Goal: Task Accomplishment & Management: Use online tool/utility

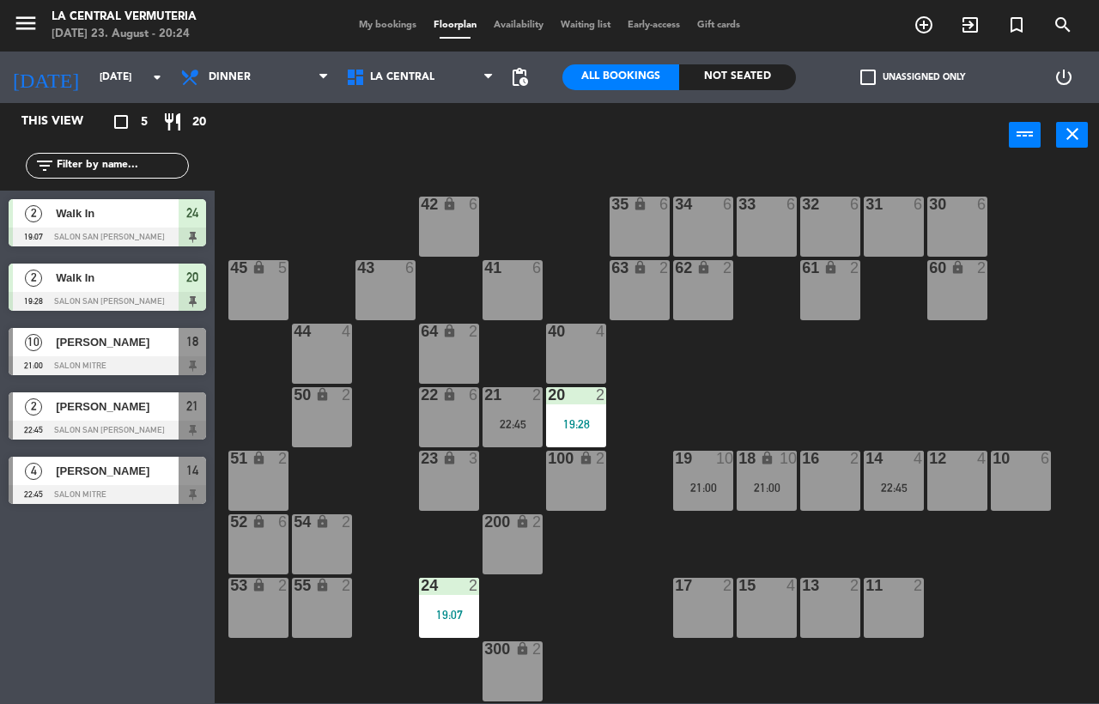
scroll to position [63, 0]
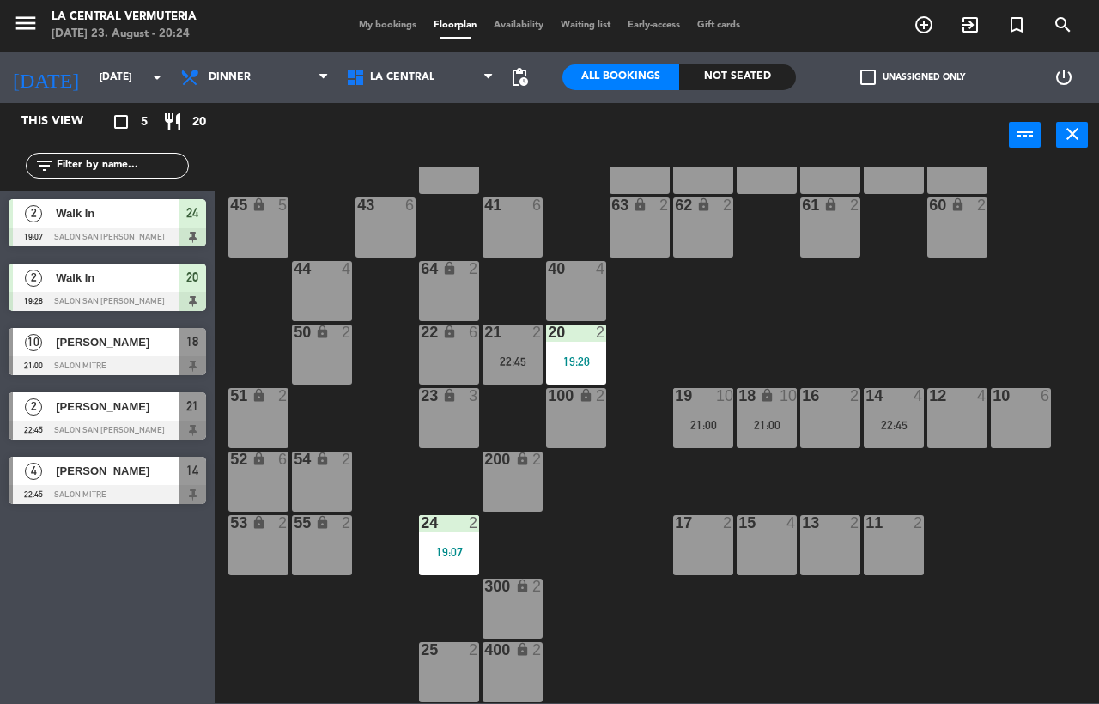
click at [897, 431] on div "22:45" at bounding box center [894, 425] width 60 height 12
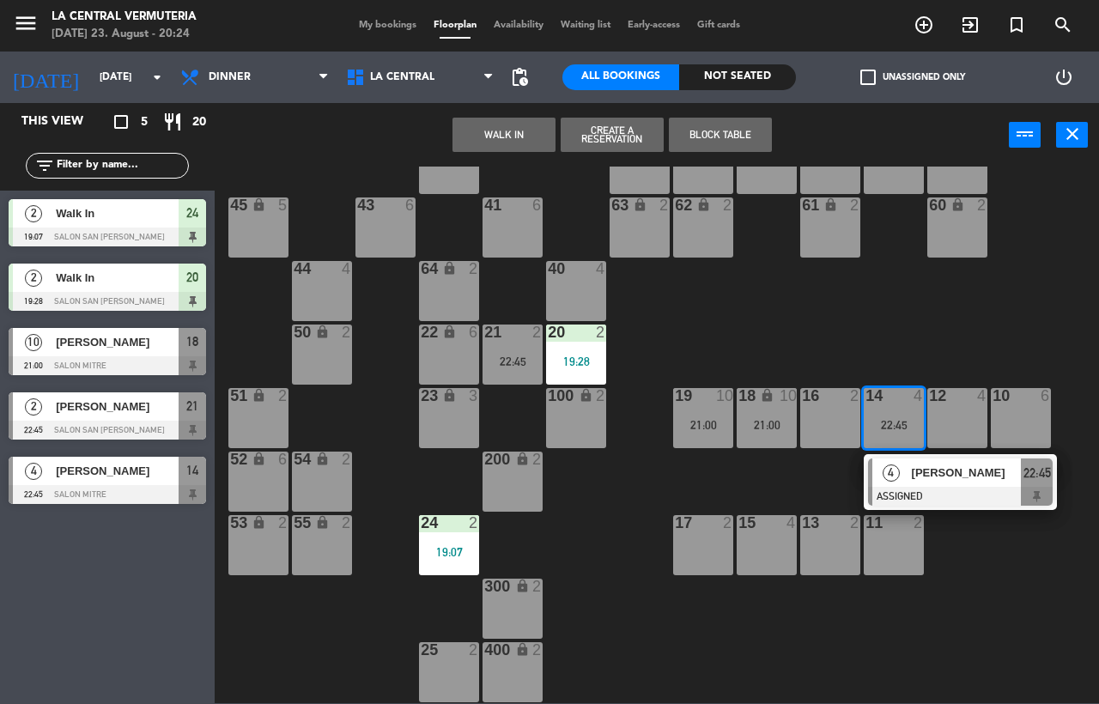
click at [853, 329] on div "42 lock 6 35 lock 6 34 6 33 6 32 6 31 6 30 6 43 6 41 6 60 lock 2 61 lock 2 62 l…" at bounding box center [662, 435] width 873 height 537
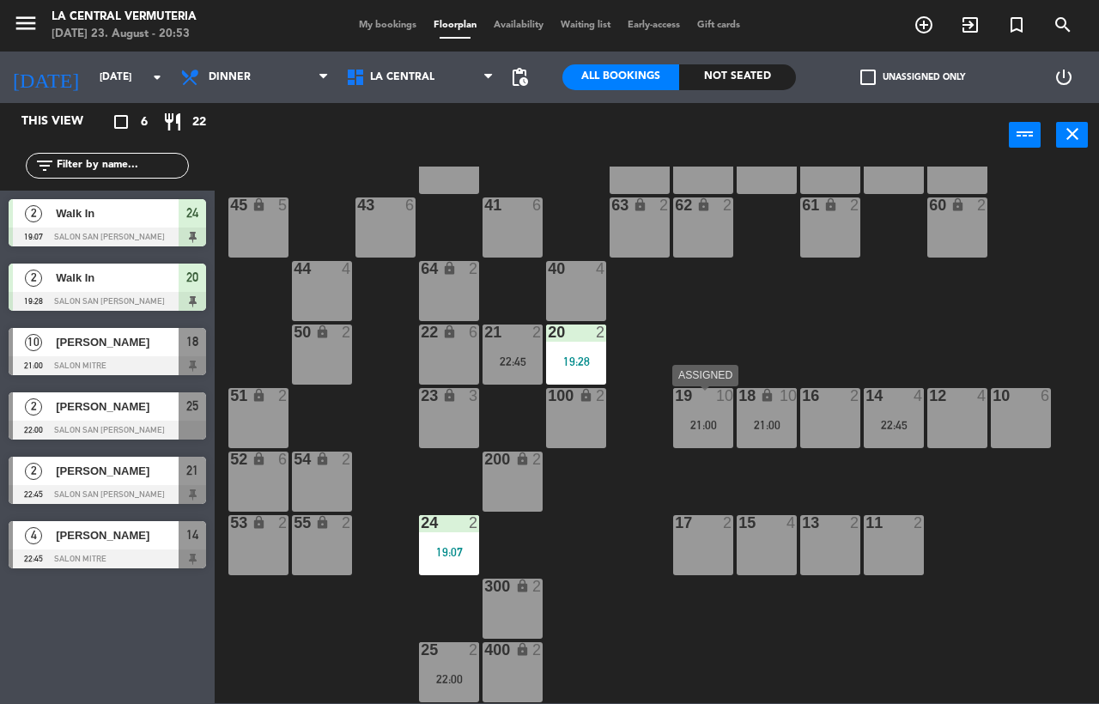
click at [726, 419] on div "21:00" at bounding box center [703, 424] width 60 height 13
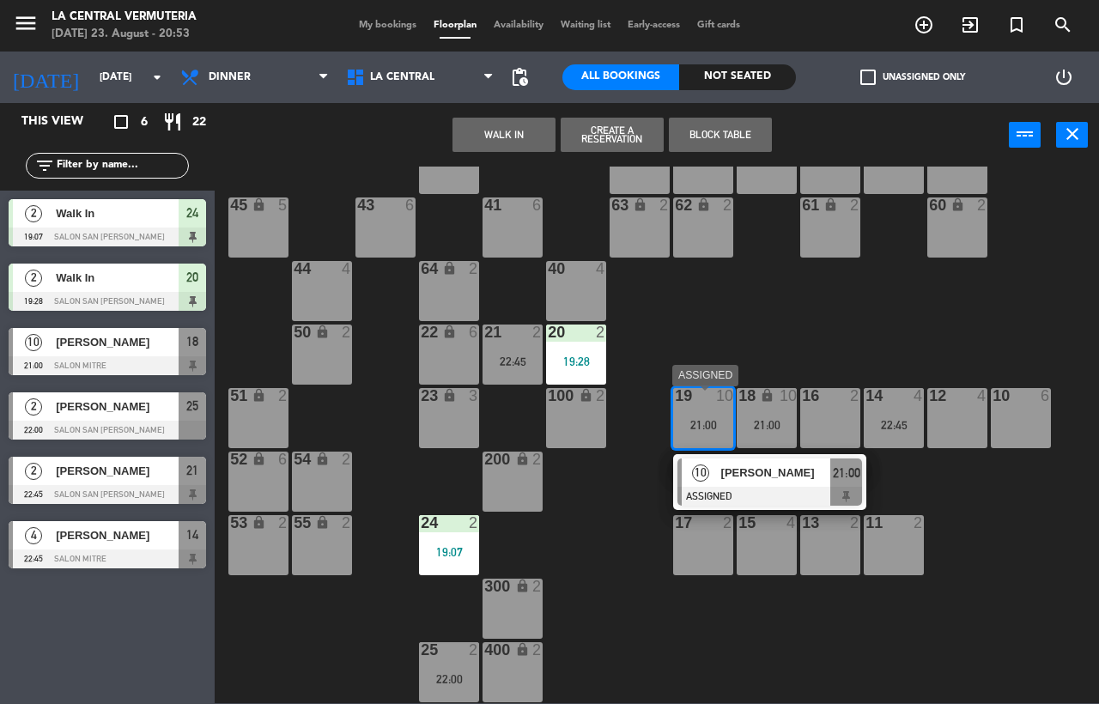
click at [729, 479] on span "[PERSON_NAME]" at bounding box center [776, 473] width 110 height 18
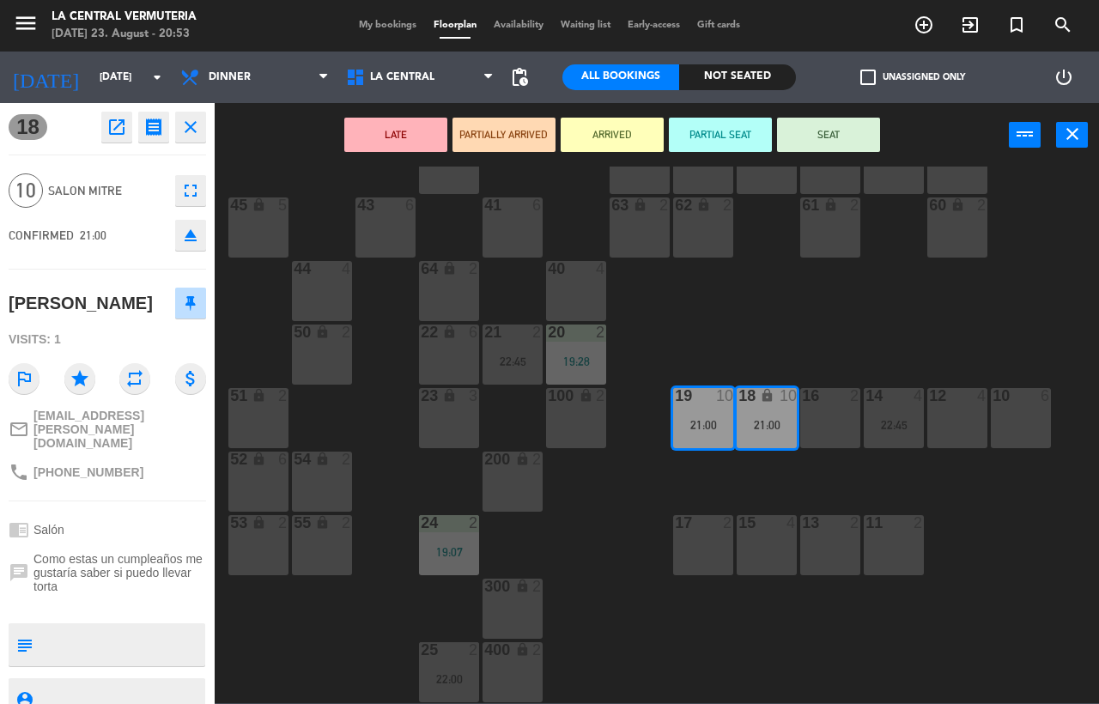
click at [837, 137] on button "SEAT" at bounding box center [828, 135] width 103 height 34
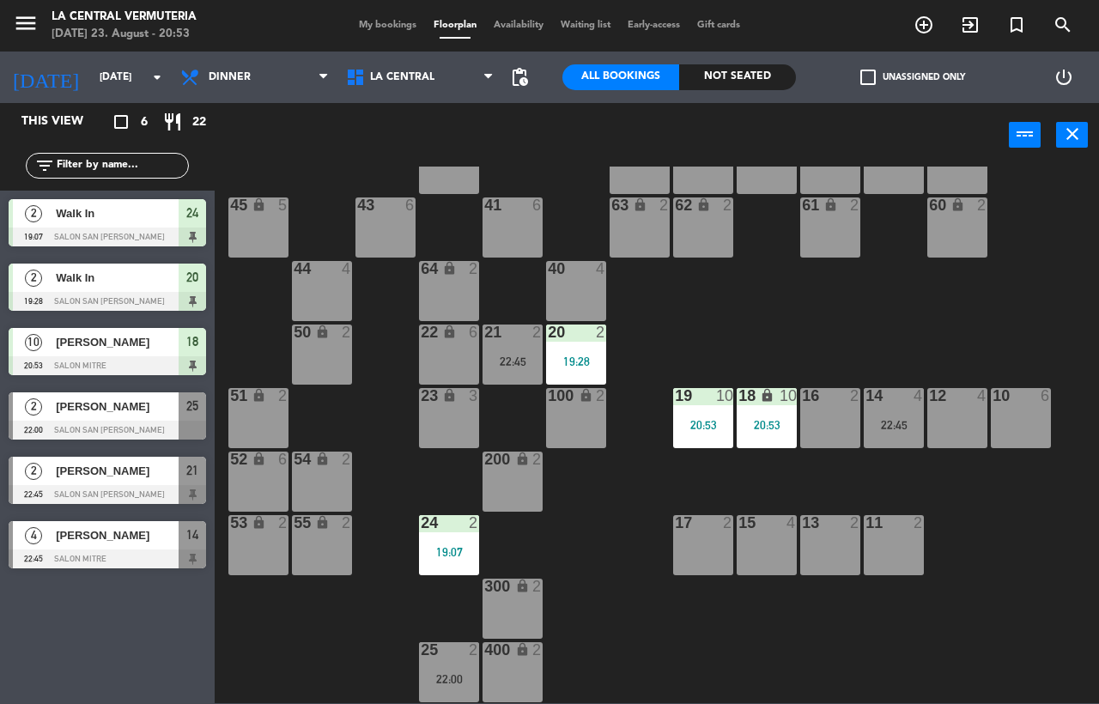
click at [791, 305] on div "42 lock 6 35 lock 6 34 6 33 6 32 6 31 6 30 6 43 6 41 6 60 lock 2 61 lock 2 62 l…" at bounding box center [662, 435] width 873 height 537
click at [845, 523] on div at bounding box center [831, 522] width 28 height 15
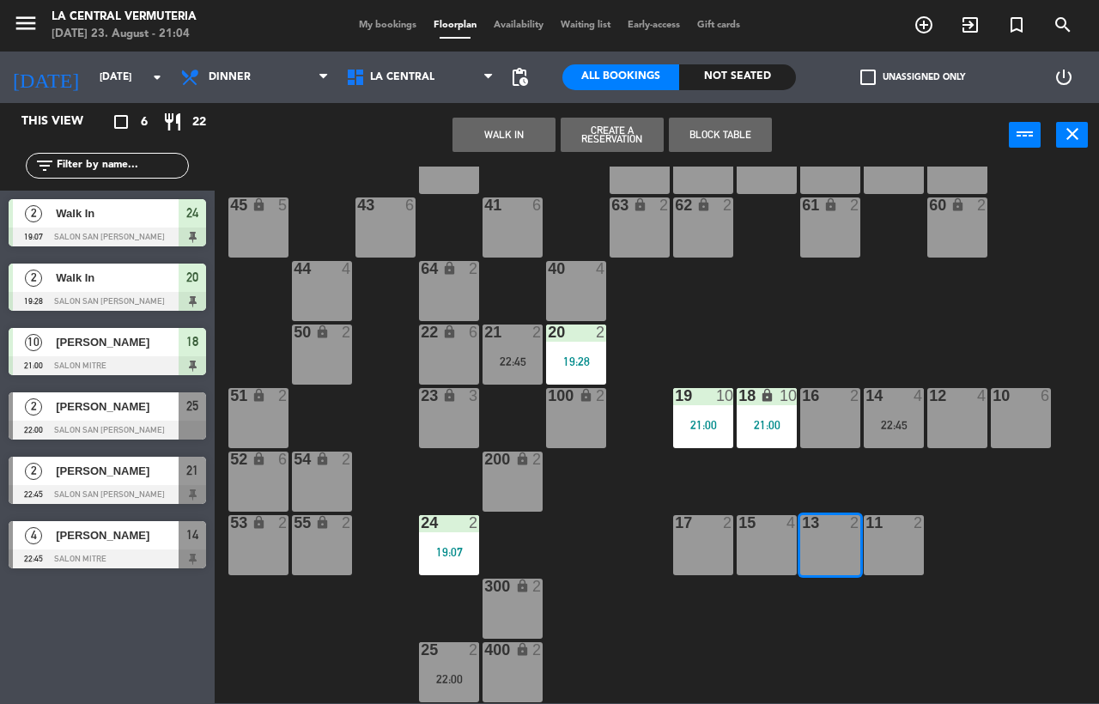
click at [505, 137] on button "WALK IN" at bounding box center [504, 135] width 103 height 34
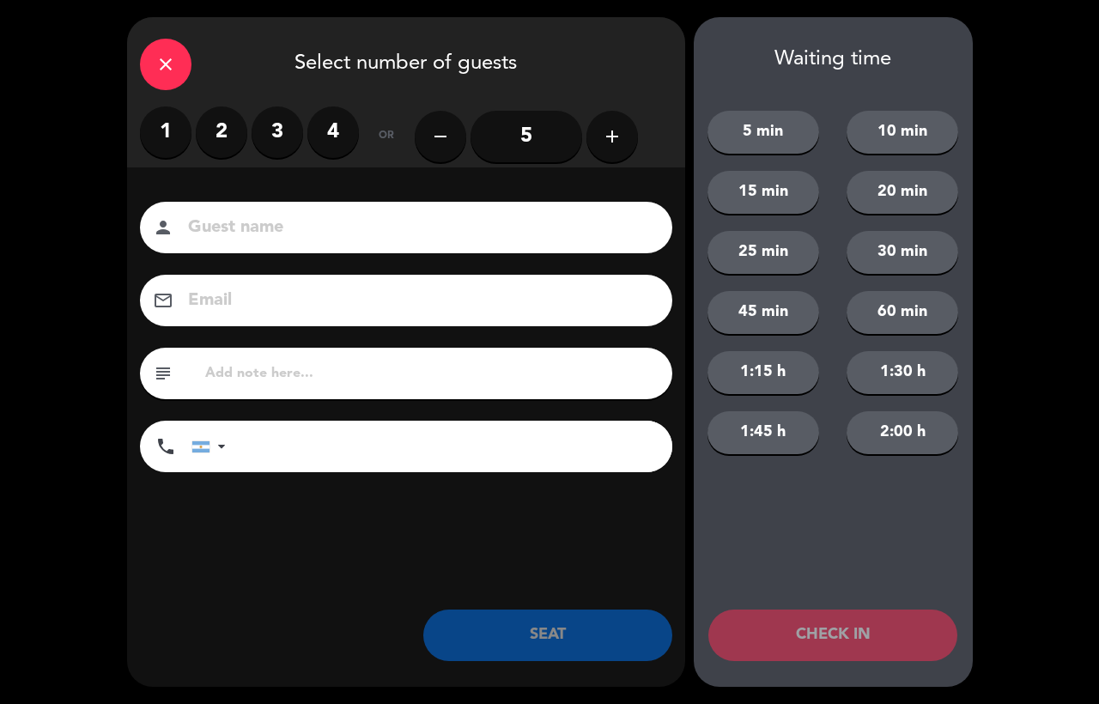
click at [220, 138] on label "2" at bounding box center [222, 132] width 52 height 52
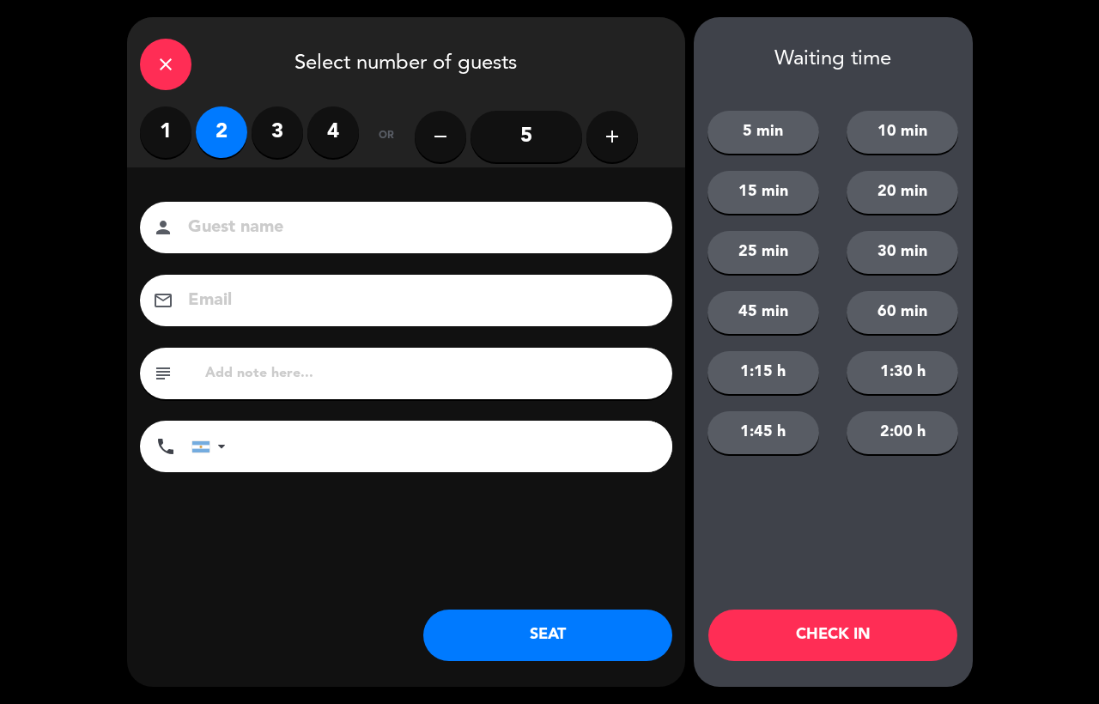
click at [512, 635] on button "SEAT" at bounding box center [547, 636] width 249 height 52
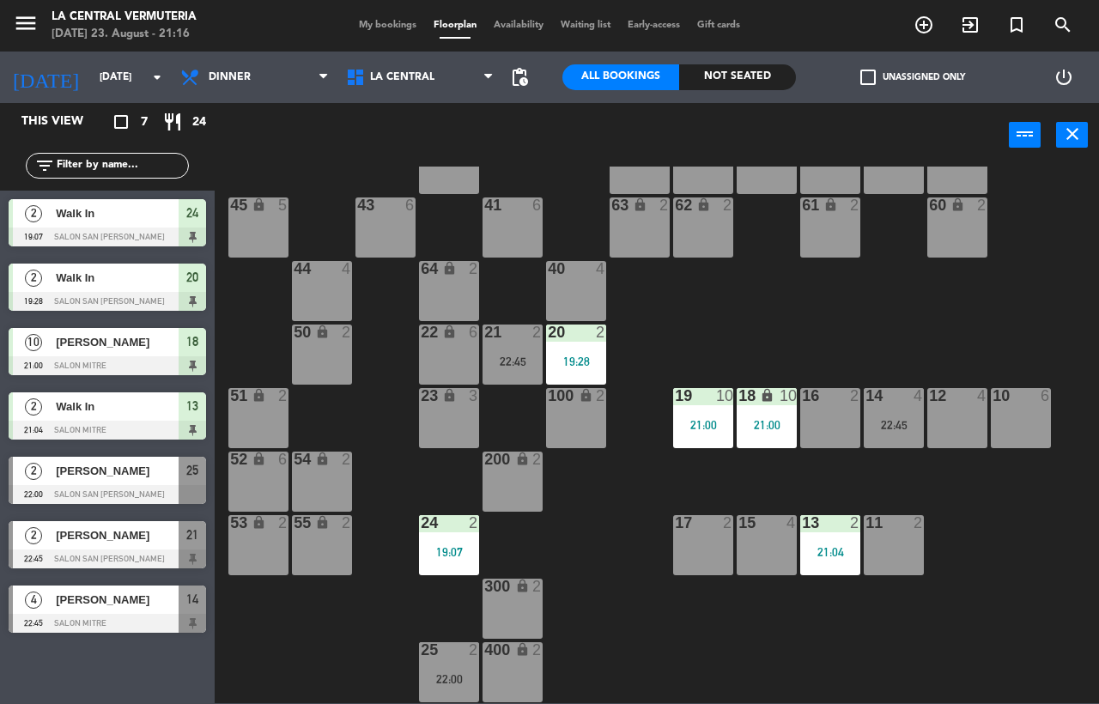
scroll to position [0, 0]
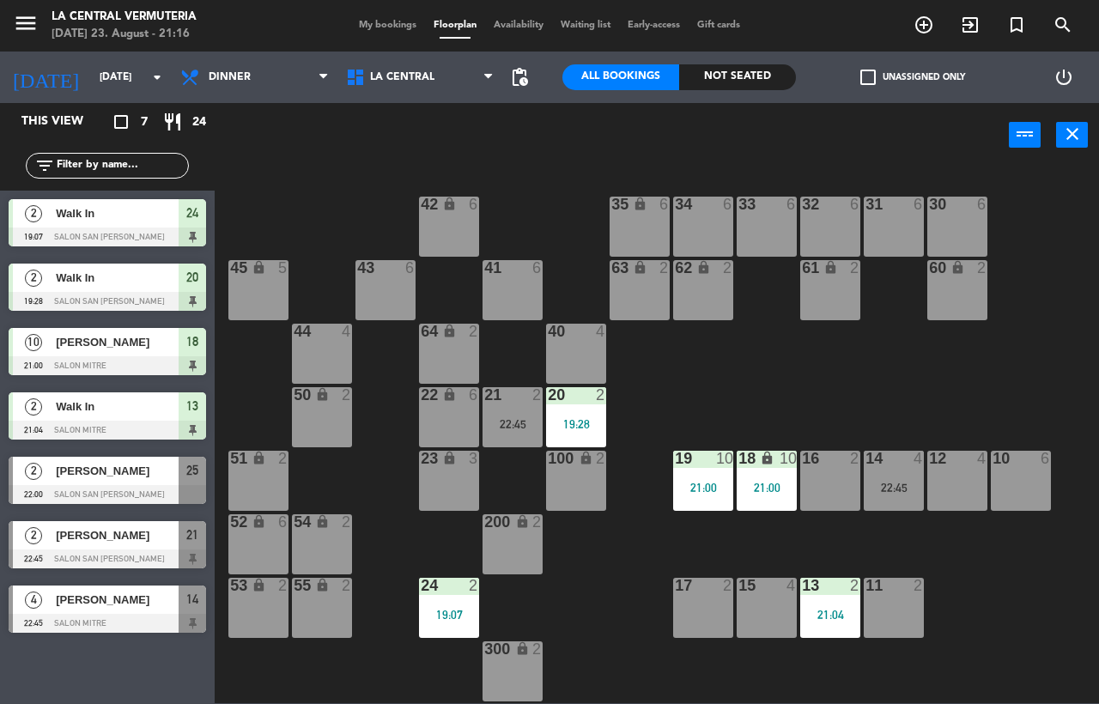
click at [987, 484] on div "12 4" at bounding box center [957, 481] width 60 height 60
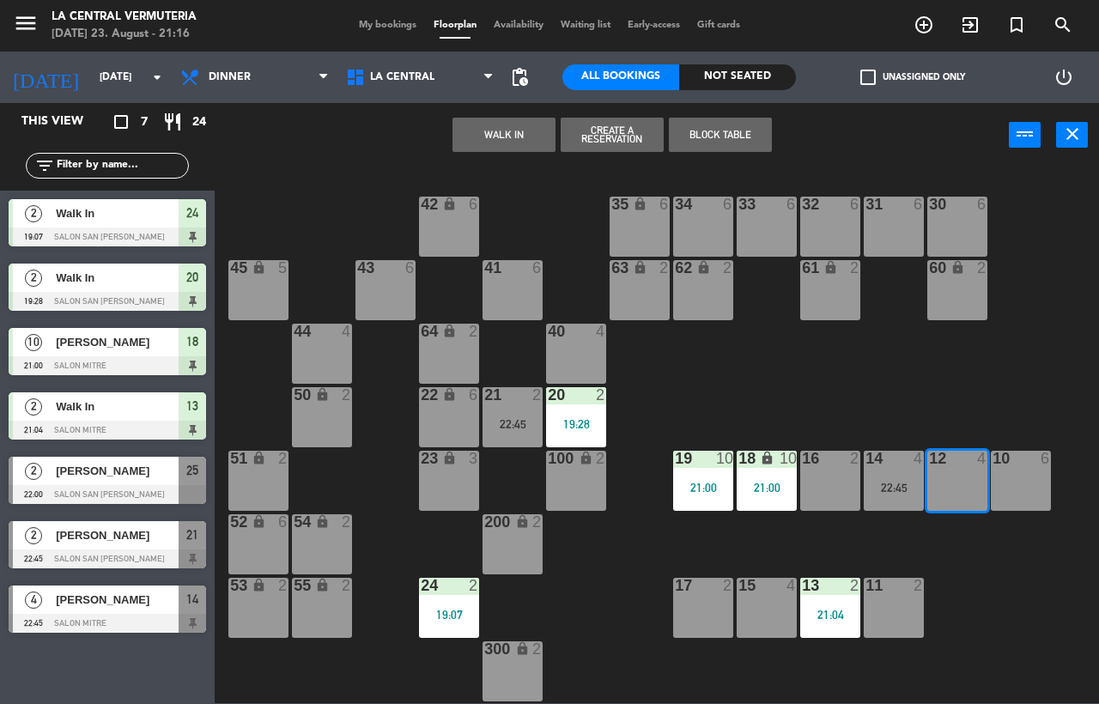
click at [996, 484] on div "10 6" at bounding box center [1021, 481] width 60 height 60
click at [1036, 466] on div "10 6" at bounding box center [1021, 459] width 60 height 17
click at [866, 471] on div "14 4 22:45" at bounding box center [894, 481] width 60 height 60
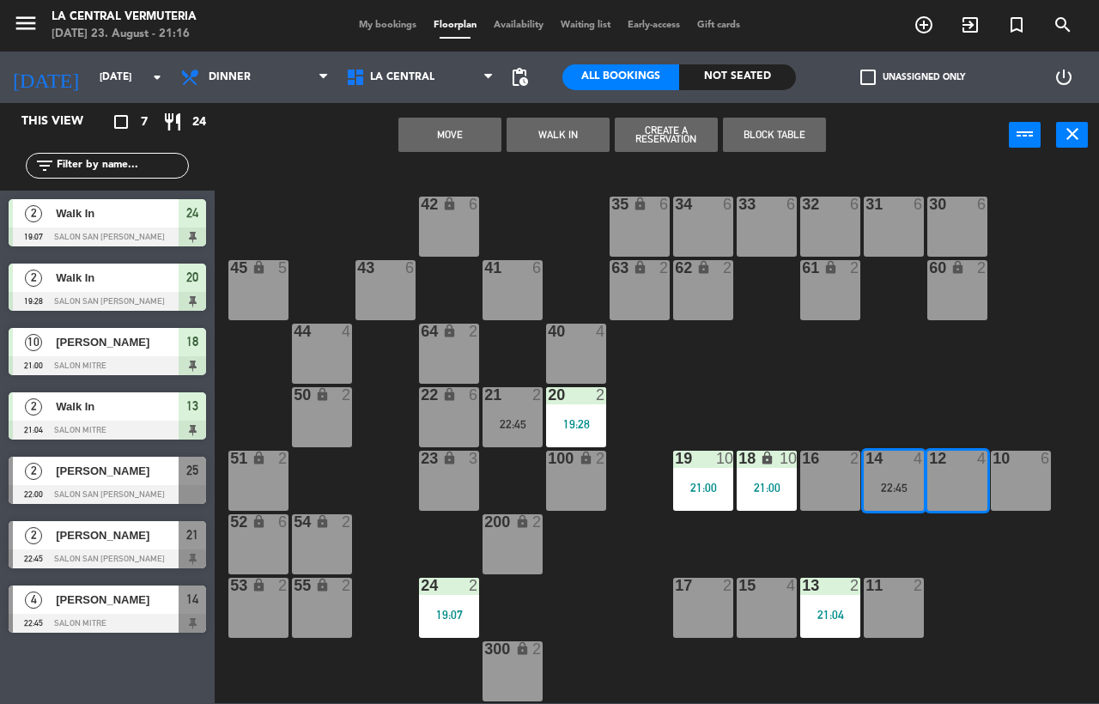
click at [957, 473] on div "12 4" at bounding box center [957, 481] width 60 height 60
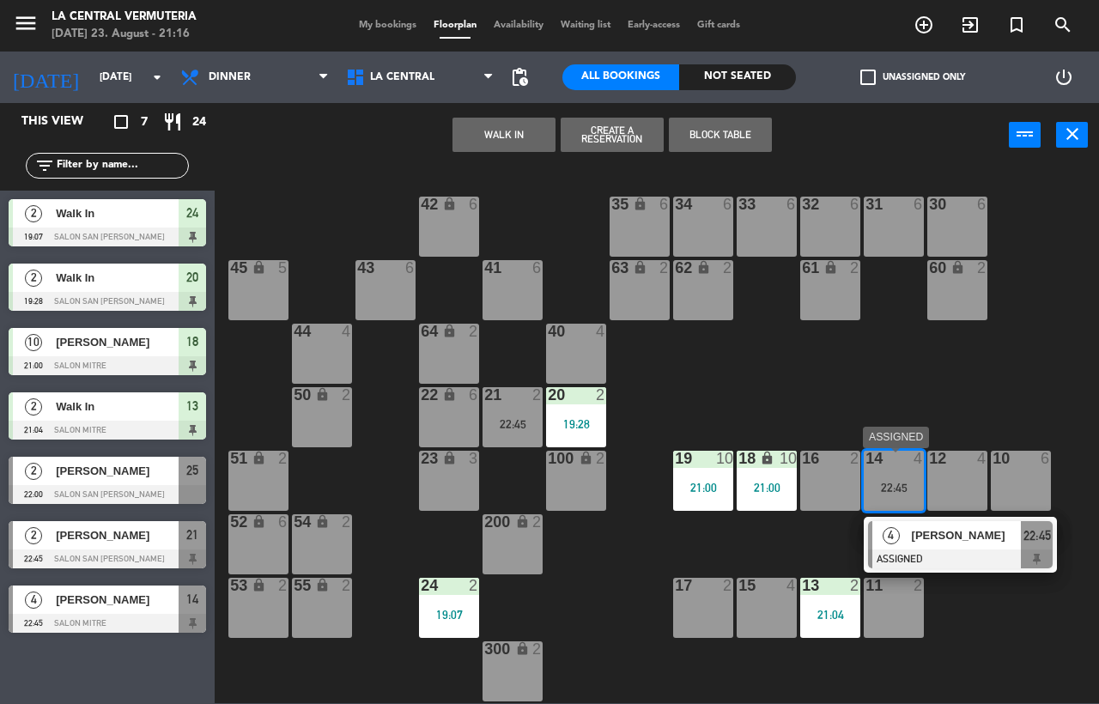
click at [909, 481] on div "22:45" at bounding box center [894, 487] width 60 height 13
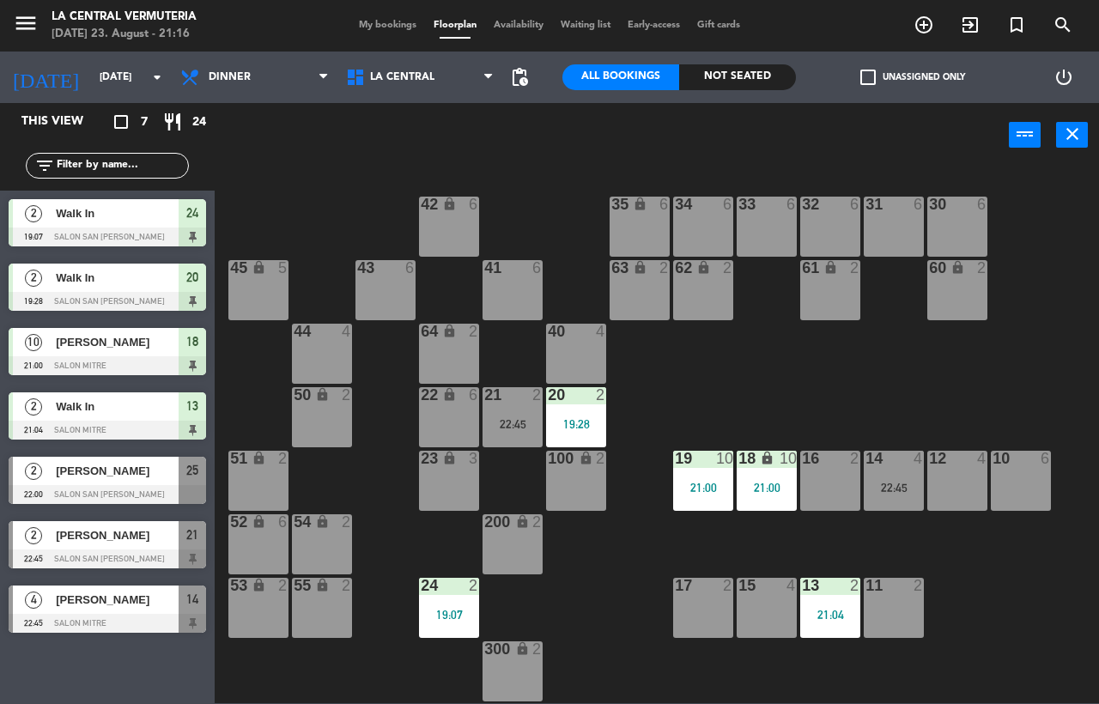
click at [1008, 486] on div "10 6" at bounding box center [1021, 481] width 60 height 60
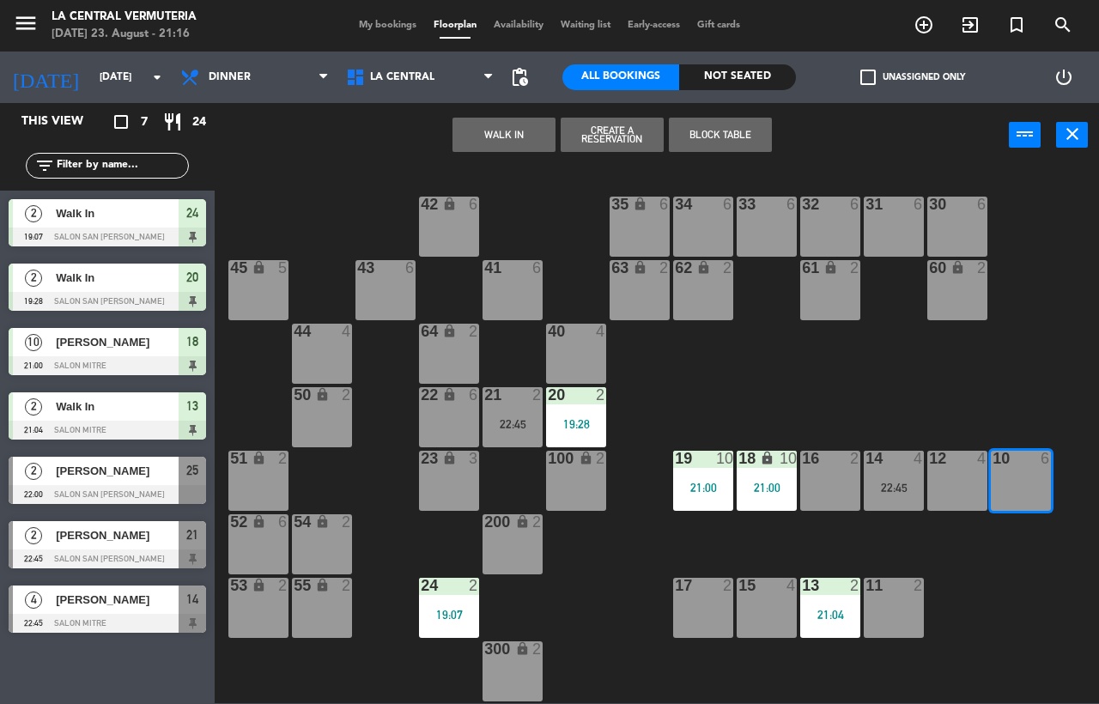
click at [528, 138] on button "WALK IN" at bounding box center [504, 135] width 103 height 34
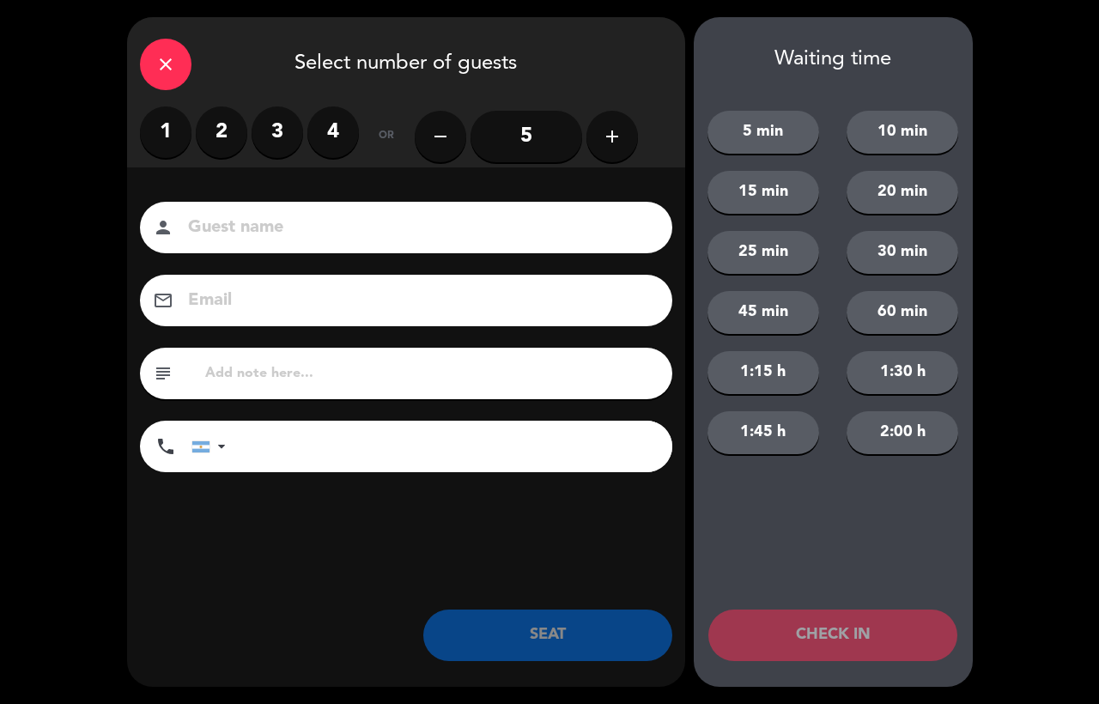
click at [344, 133] on label "4" at bounding box center [333, 132] width 52 height 52
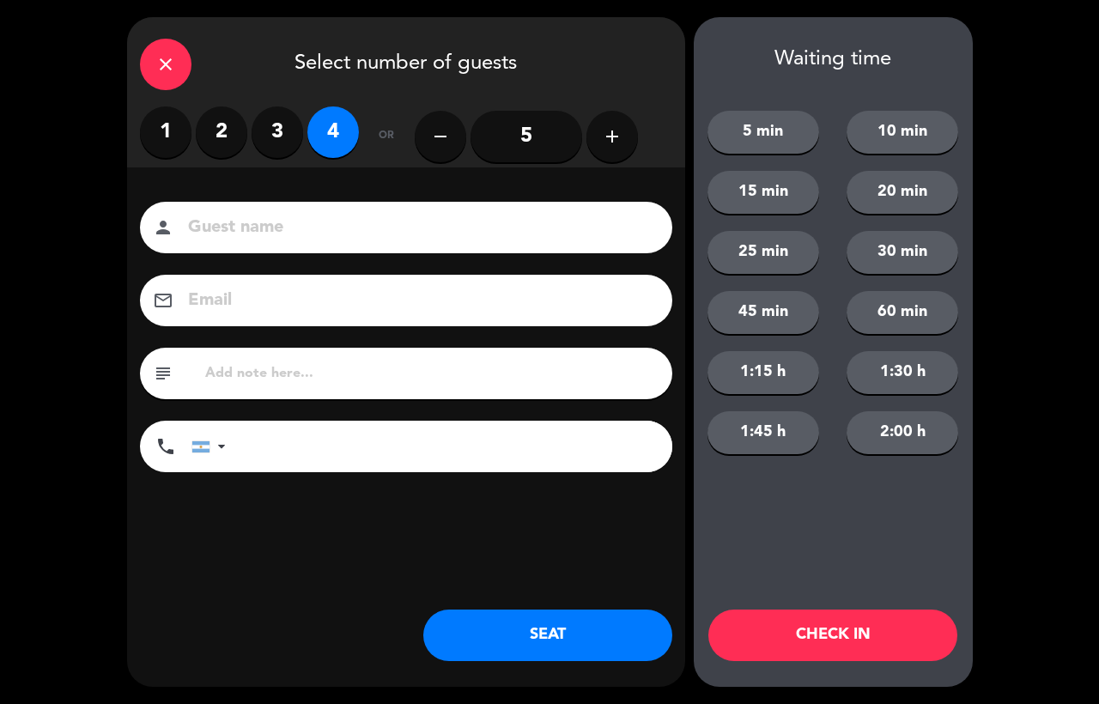
click at [610, 638] on button "SEAT" at bounding box center [547, 636] width 249 height 52
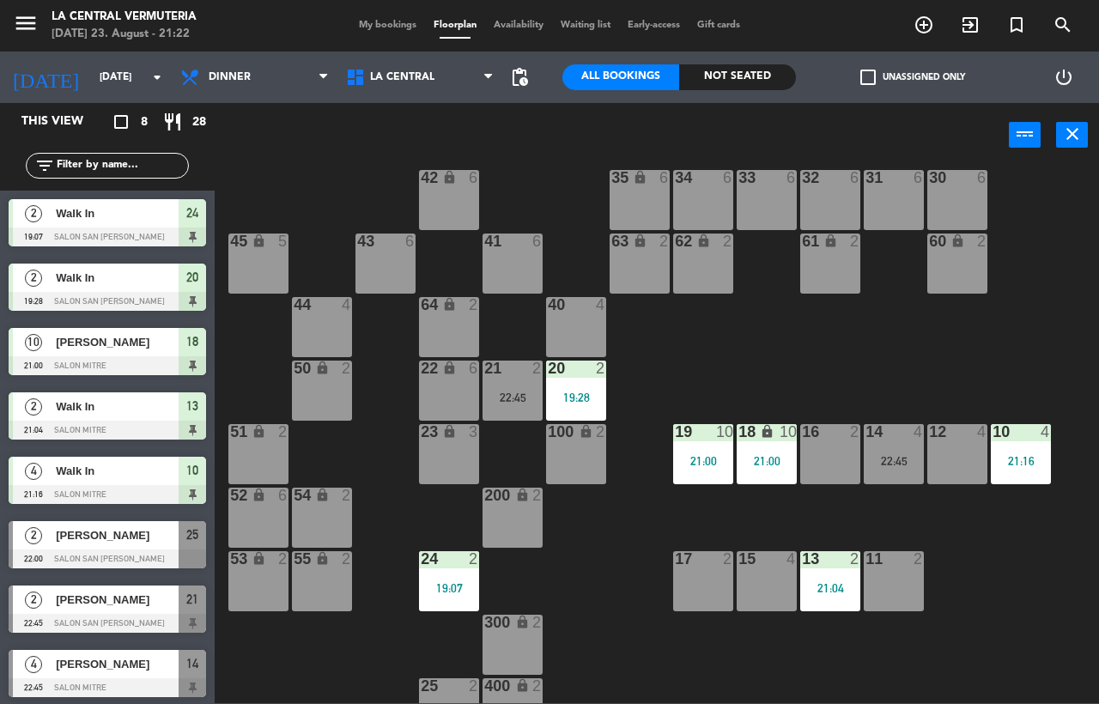
scroll to position [27, 0]
click at [514, 393] on div "22:45" at bounding box center [513, 398] width 60 height 12
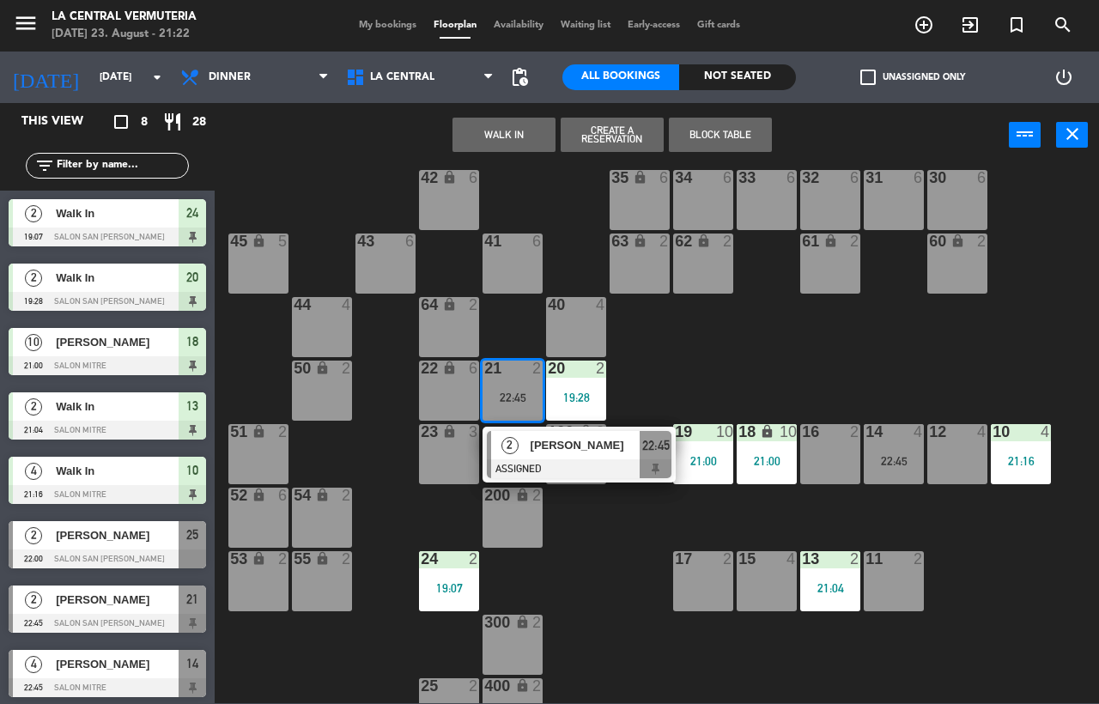
click at [636, 618] on div "42 lock 6 35 lock 6 34 6 33 6 32 6 31 6 30 6 43 6 41 6 60 lock 2 61 lock 2 62 l…" at bounding box center [662, 435] width 873 height 537
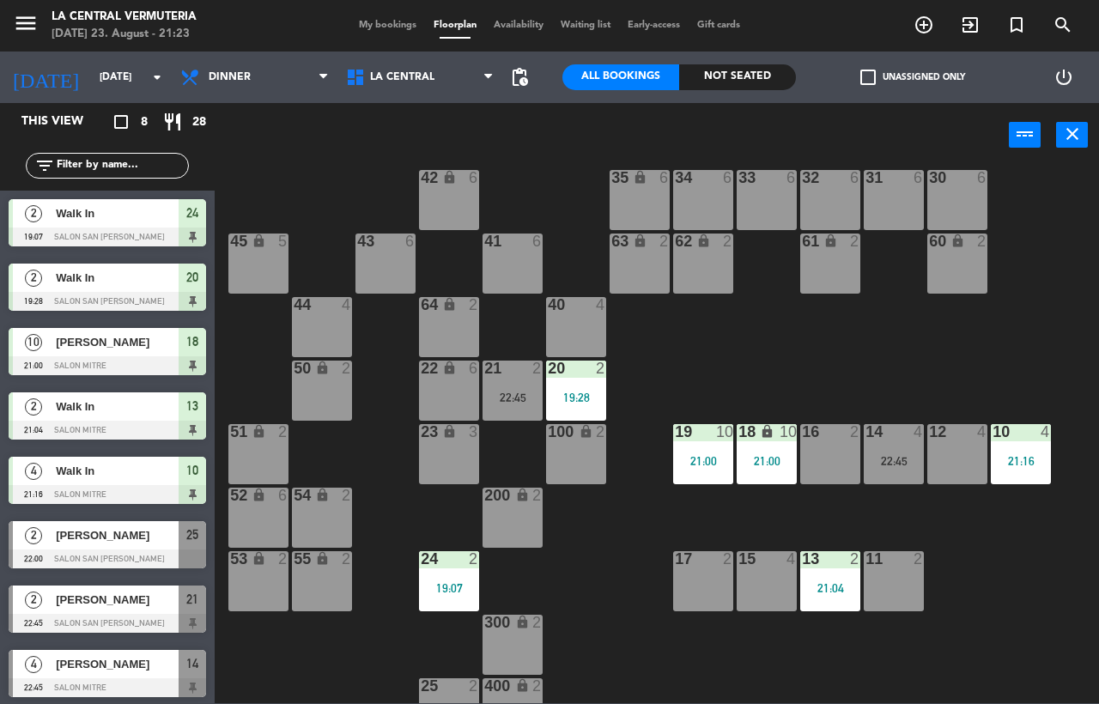
click at [507, 393] on div "22:45" at bounding box center [513, 398] width 60 height 12
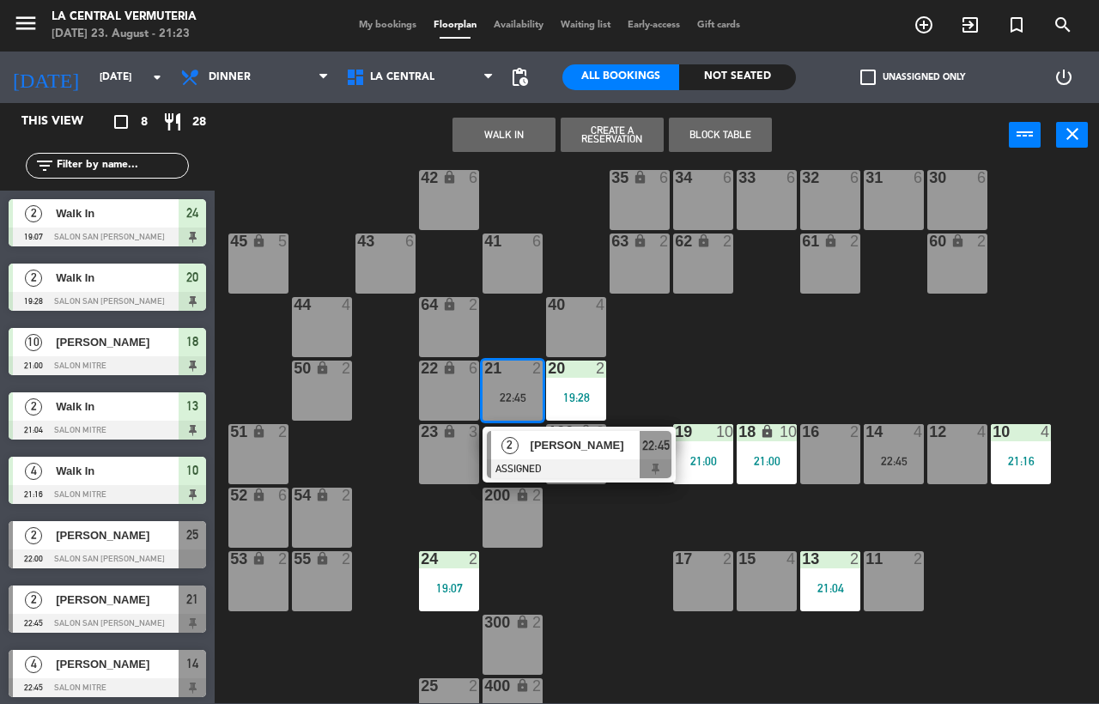
click at [581, 554] on div "42 lock 6 35 lock 6 34 6 33 6 32 6 31 6 30 6 43 6 41 6 60 lock 2 61 lock 2 62 l…" at bounding box center [662, 435] width 873 height 537
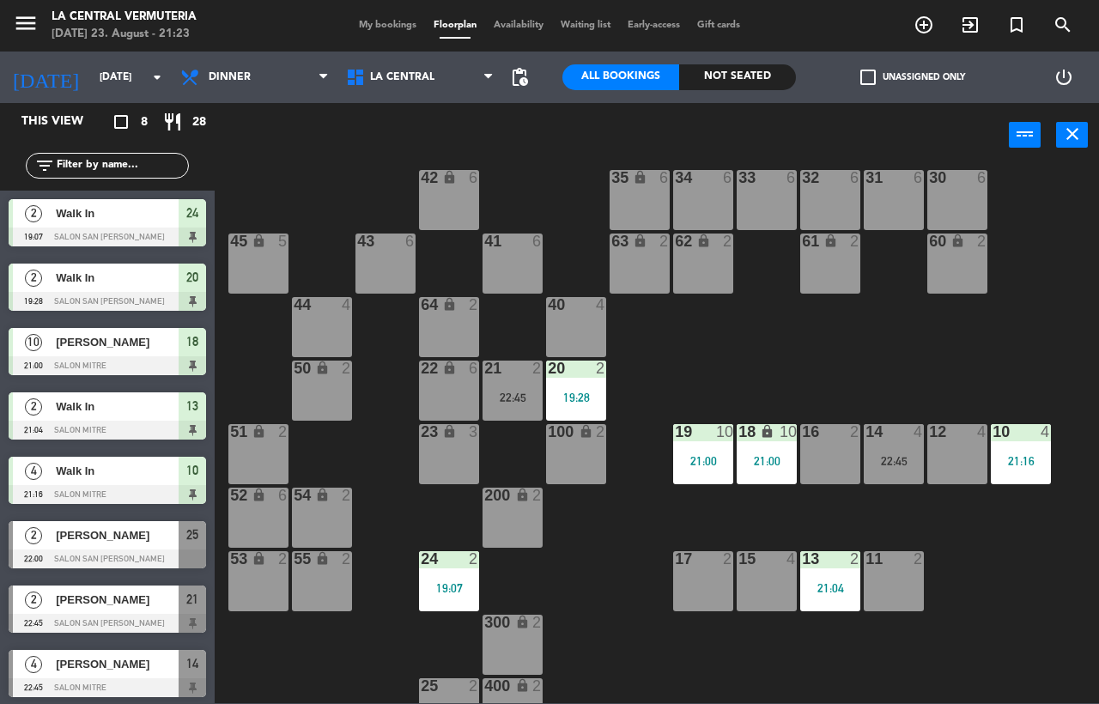
scroll to position [63, 0]
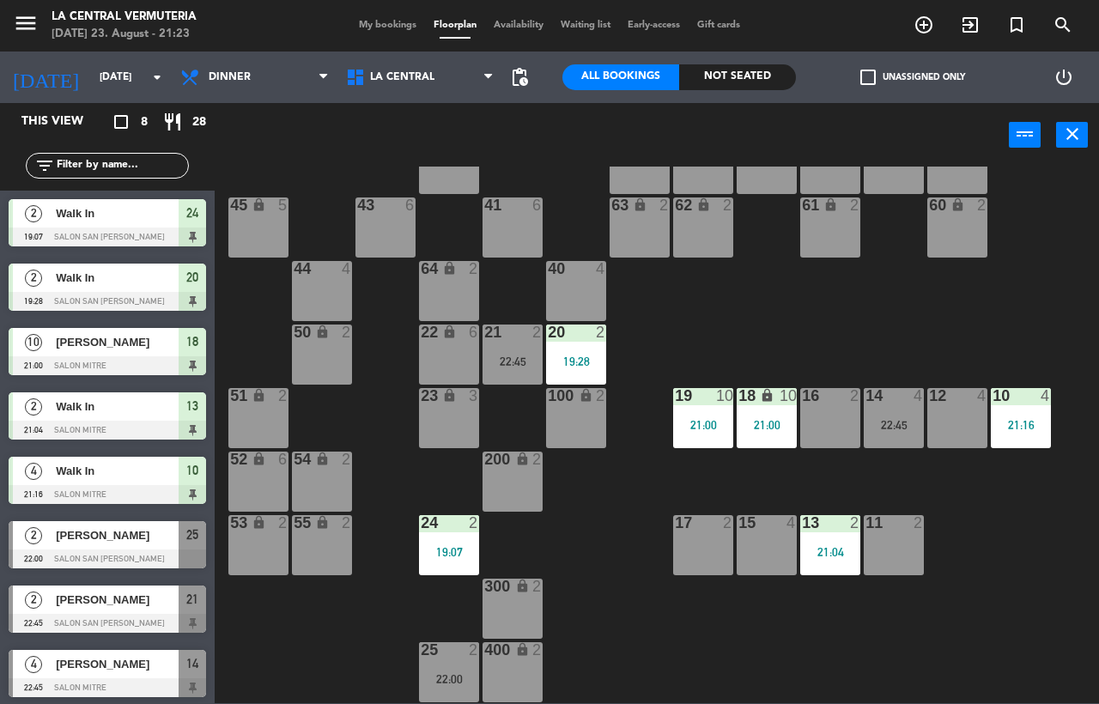
click at [725, 601] on div "42 lock 6 35 lock 6 34 6 33 6 32 6 31 6 30 6 43 6 41 6 60 lock 2 61 lock 2 62 l…" at bounding box center [662, 435] width 873 height 537
click at [904, 438] on div "14 4 22:45" at bounding box center [894, 418] width 60 height 60
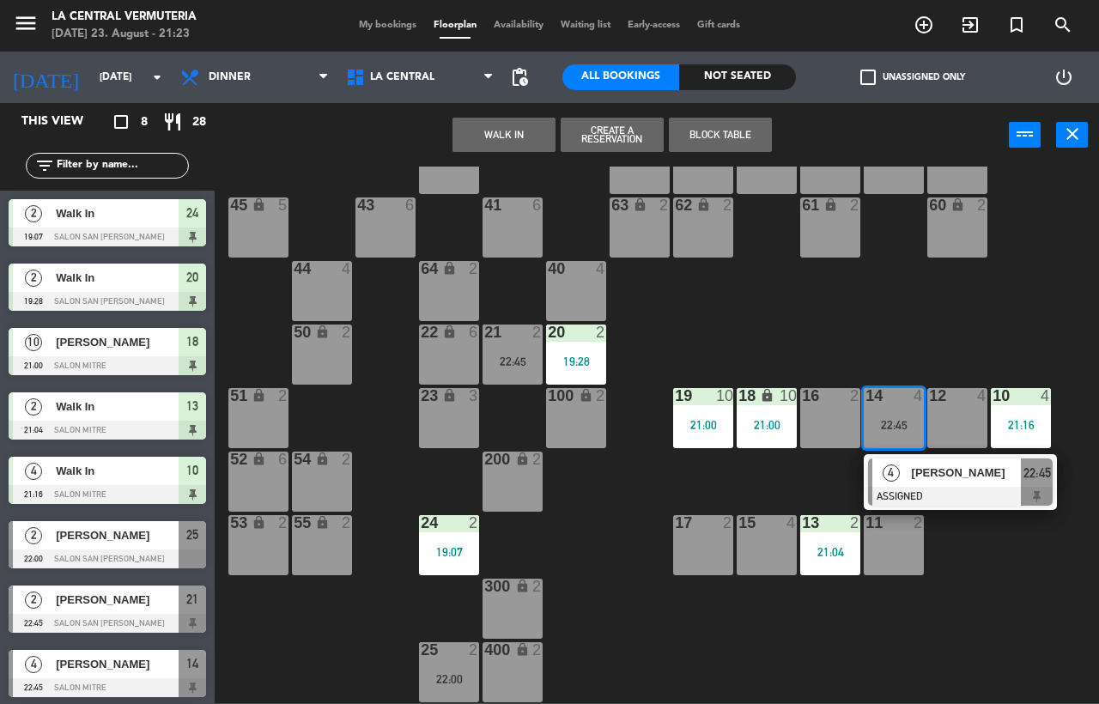
click at [812, 485] on div "42 lock 6 35 lock 6 34 6 33 6 32 6 31 6 30 6 43 6 41 6 60 lock 2 61 lock 2 62 l…" at bounding box center [662, 435] width 873 height 537
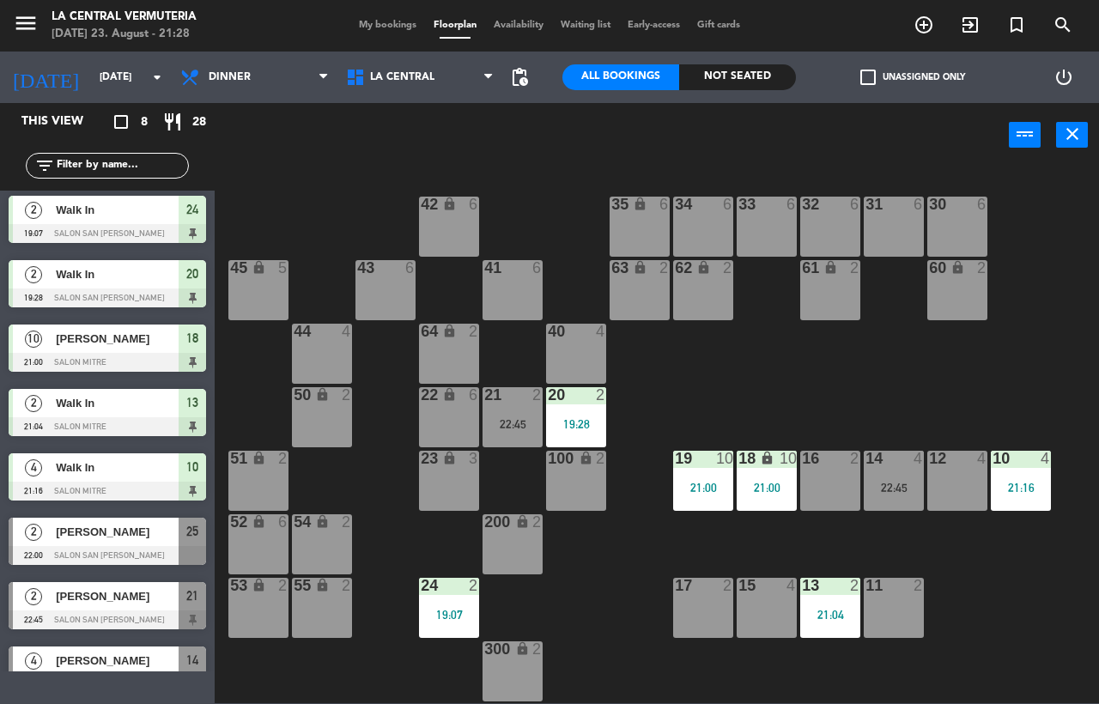
scroll to position [34, 0]
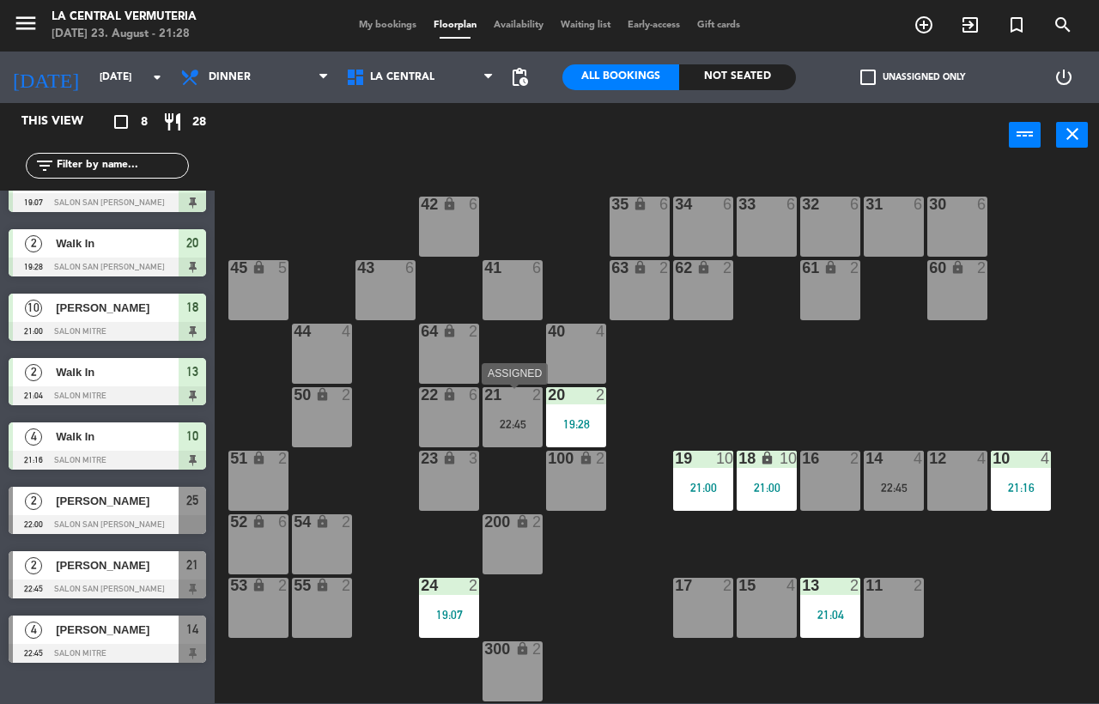
click at [531, 426] on div "22:45" at bounding box center [513, 424] width 60 height 12
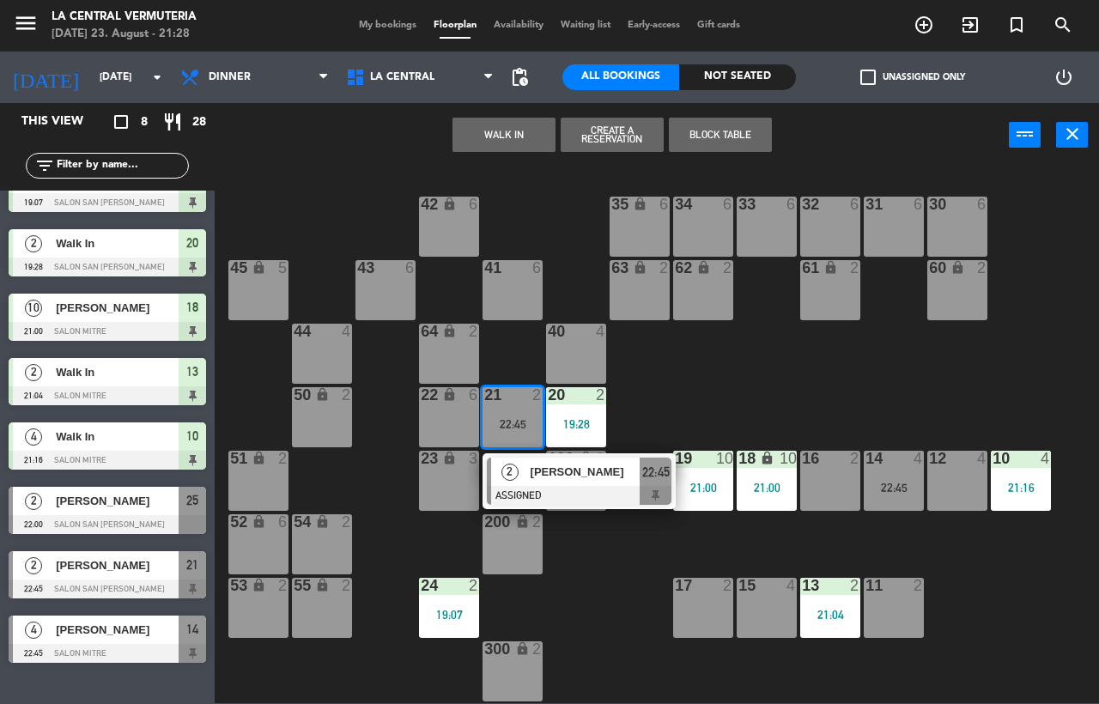
scroll to position [63, 0]
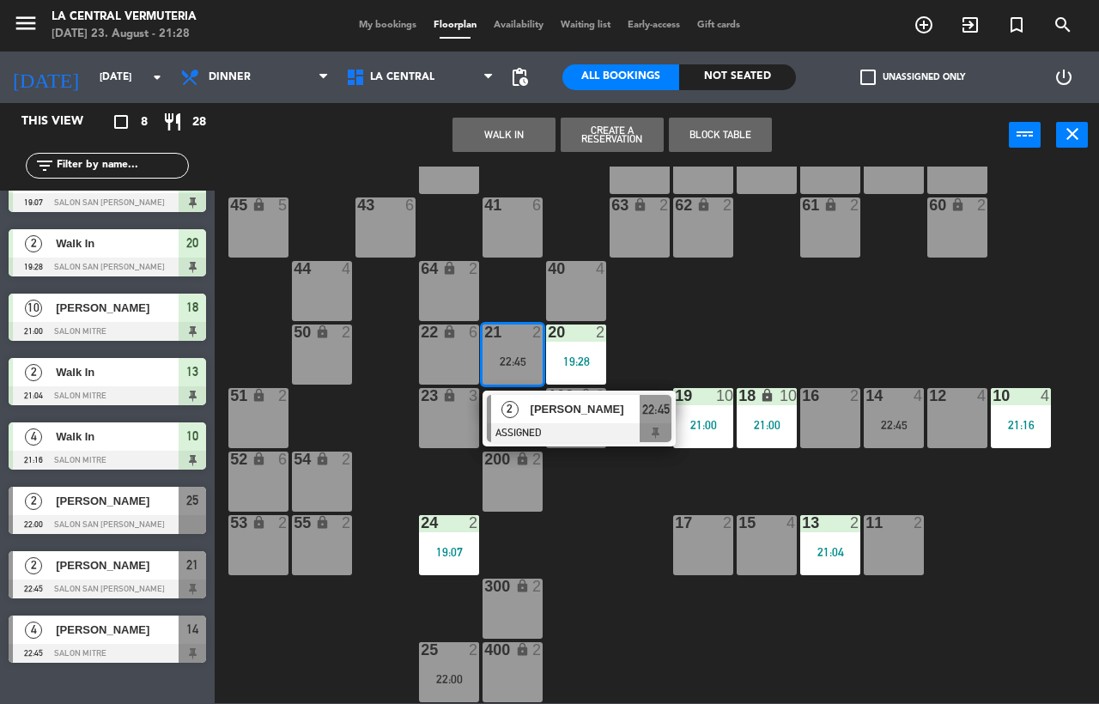
click at [632, 527] on div "42 lock 6 35 lock 6 34 6 33 6 32 6 31 6 30 6 43 6 41 6 60 lock 2 61 lock 2 62 l…" at bounding box center [662, 435] width 873 height 537
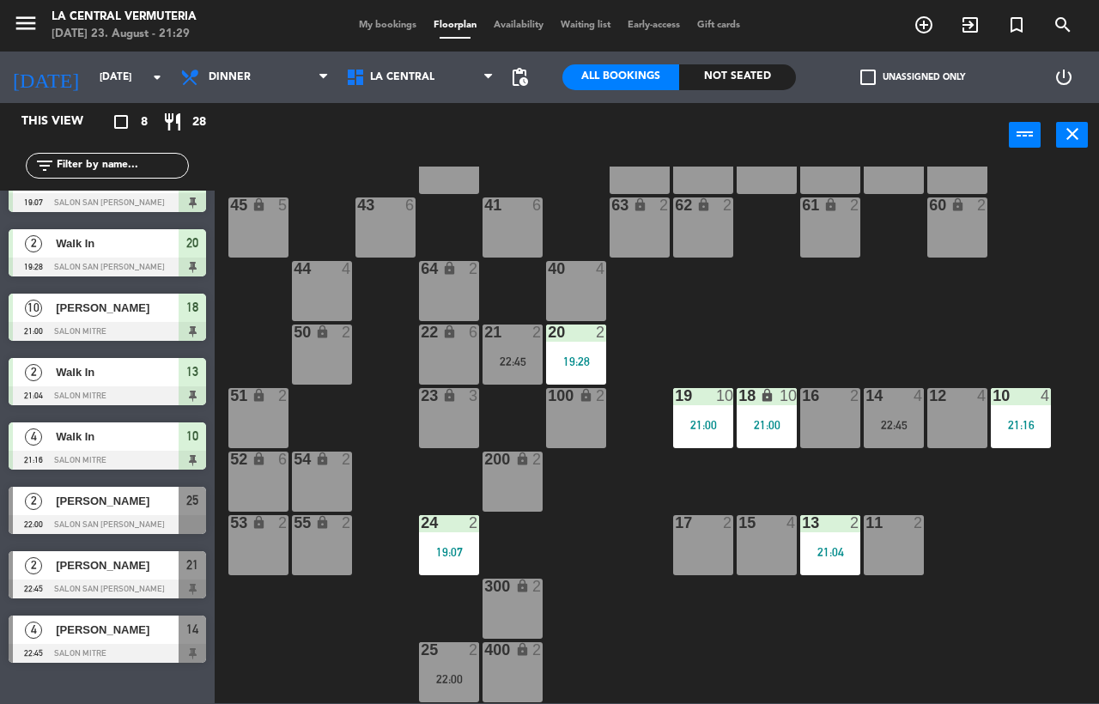
click at [739, 456] on div "42 lock 6 35 lock 6 34 6 33 6 32 6 31 6 30 6 43 6 41 6 60 lock 2 61 lock 2 62 l…" at bounding box center [662, 435] width 873 height 537
drag, startPoint x: 734, startPoint y: 452, endPoint x: 819, endPoint y: 480, distance: 89.6
click at [949, 484] on div "42 lock 6 35 lock 6 34 6 33 6 32 6 31 6 30 6 43 6 41 6 60 lock 2 61 lock 2 62 l…" at bounding box center [662, 435] width 873 height 537
click at [499, 462] on div "lock" at bounding box center [513, 460] width 28 height 16
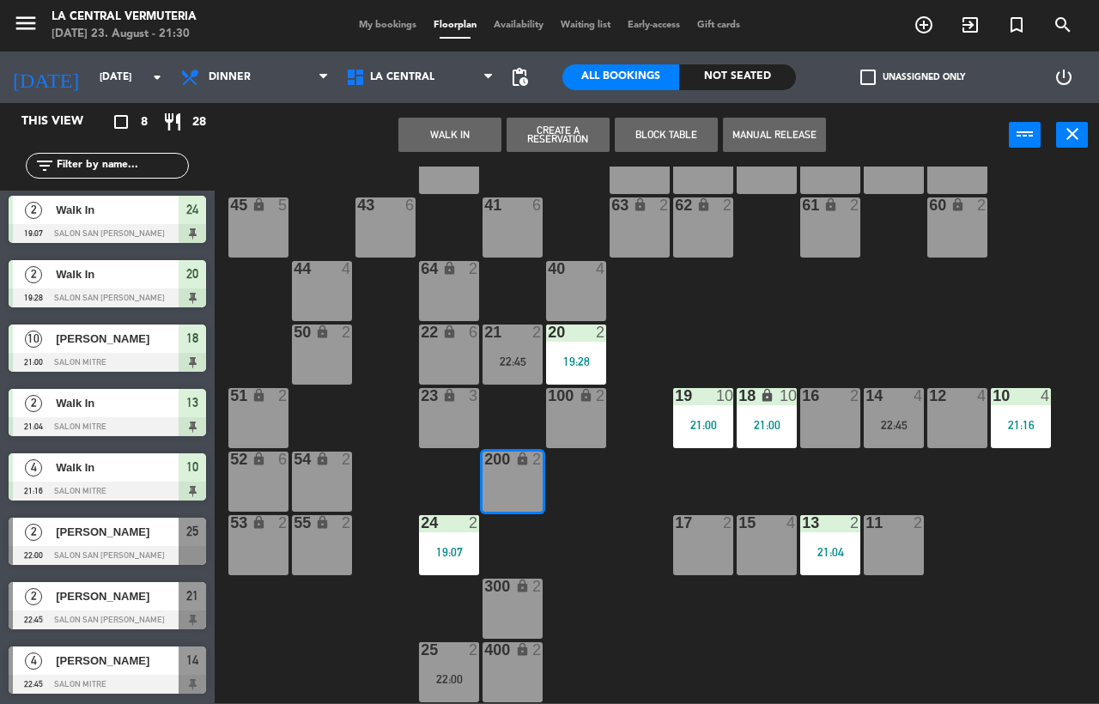
scroll to position [3, 0]
click at [618, 638] on div "42 lock 6 35 lock 6 34 6 33 6 32 6 31 6 30 6 43 6 41 6 60 lock 2 61 lock 2 62 l…" at bounding box center [662, 435] width 873 height 537
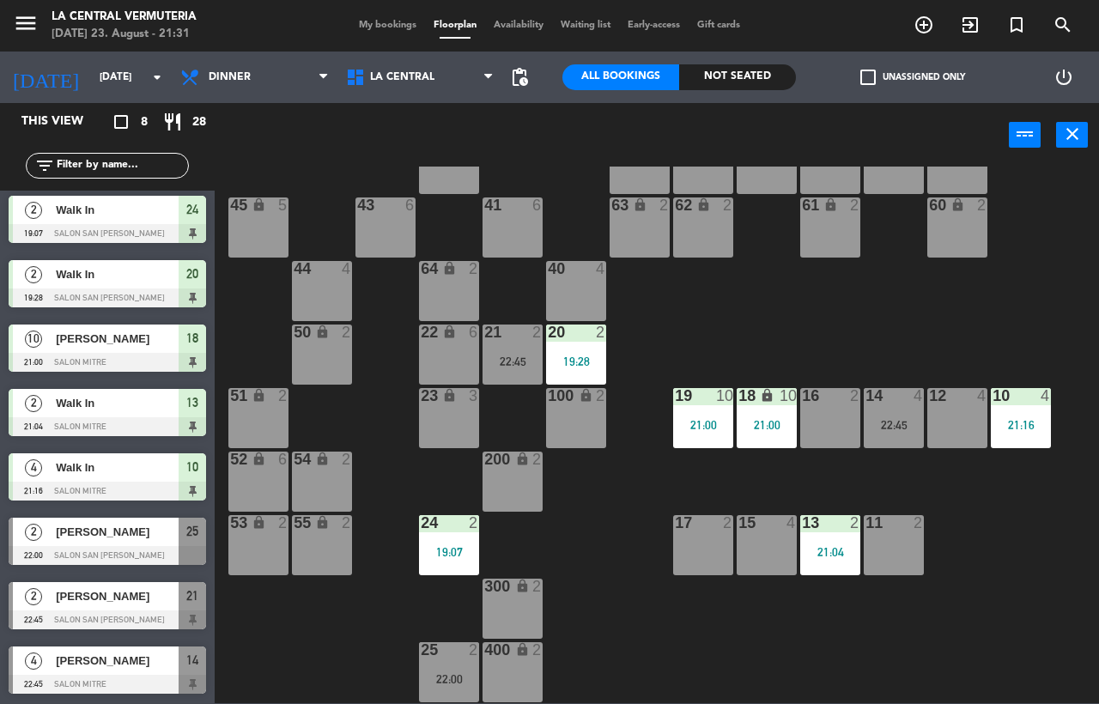
click at [398, 632] on div "42 lock 6 35 lock 6 34 6 33 6 32 6 31 6 30 6 43 6 41 6 60 lock 2 61 lock 2 62 l…" at bounding box center [662, 435] width 873 height 537
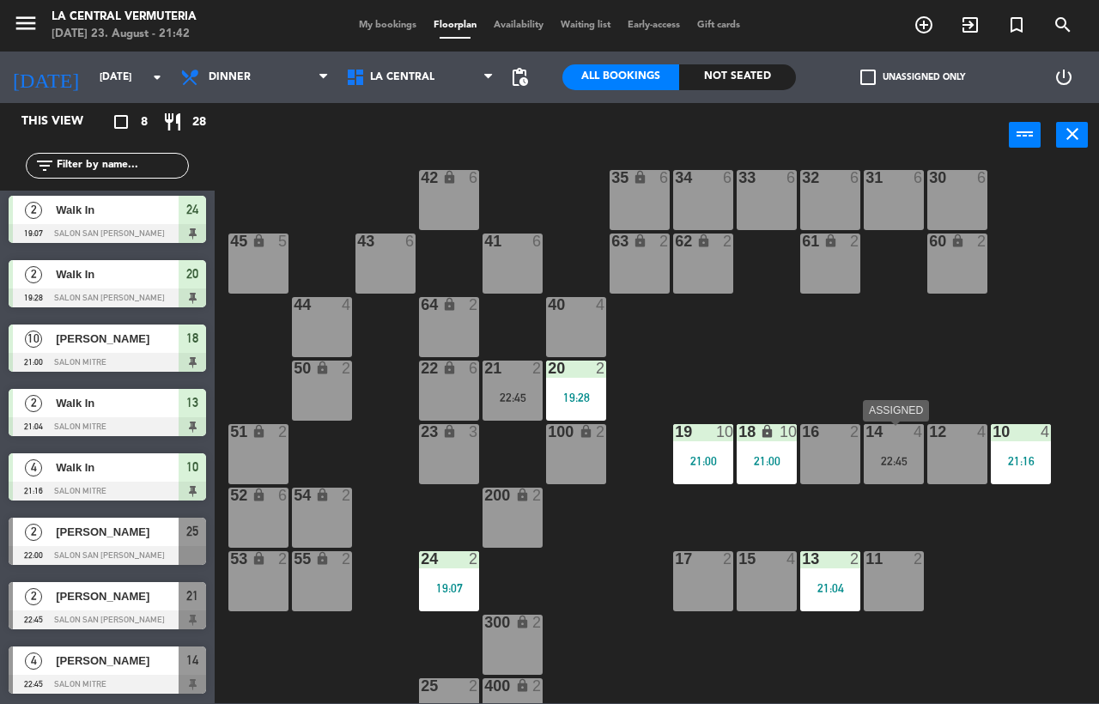
drag, startPoint x: 888, startPoint y: 453, endPoint x: 529, endPoint y: 599, distance: 387.5
click at [881, 456] on div "14 4 22:45" at bounding box center [894, 454] width 60 height 60
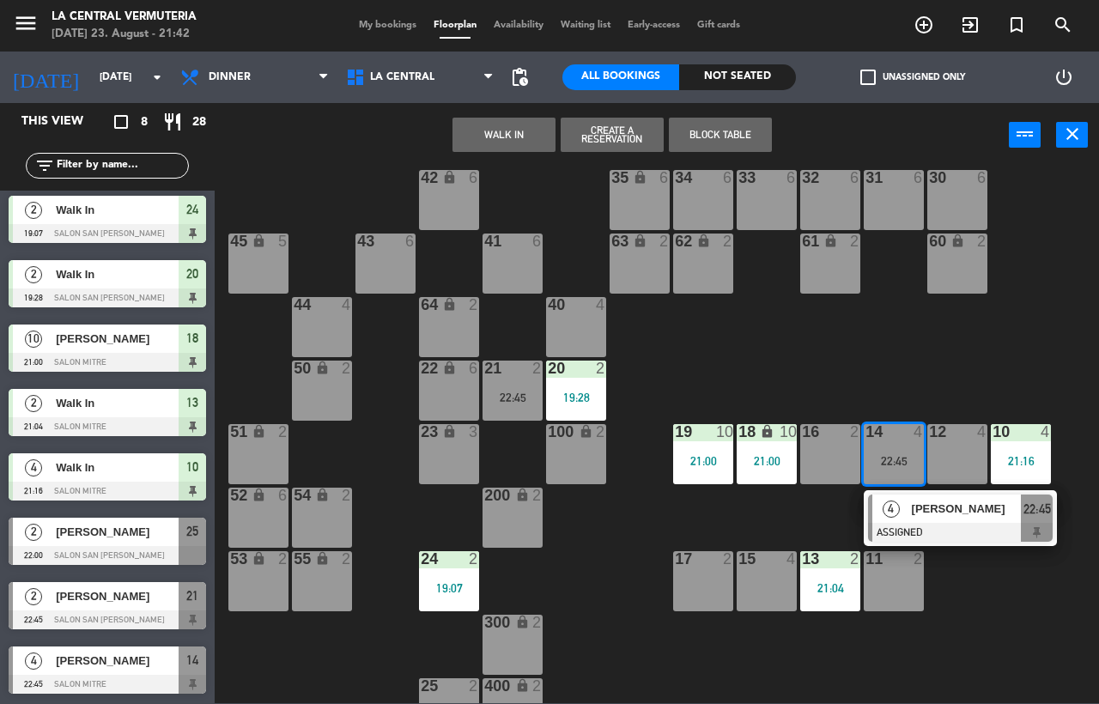
drag, startPoint x: 558, startPoint y: 592, endPoint x: 546, endPoint y: 486, distance: 106.3
click at [562, 589] on div "42 lock 6 35 lock 6 34 6 33 6 32 6 31 6 30 6 43 6 41 6 60 lock 2 61 lock 2 62 l…" at bounding box center [662, 435] width 873 height 537
